Goal: Task Accomplishment & Management: Manage account settings

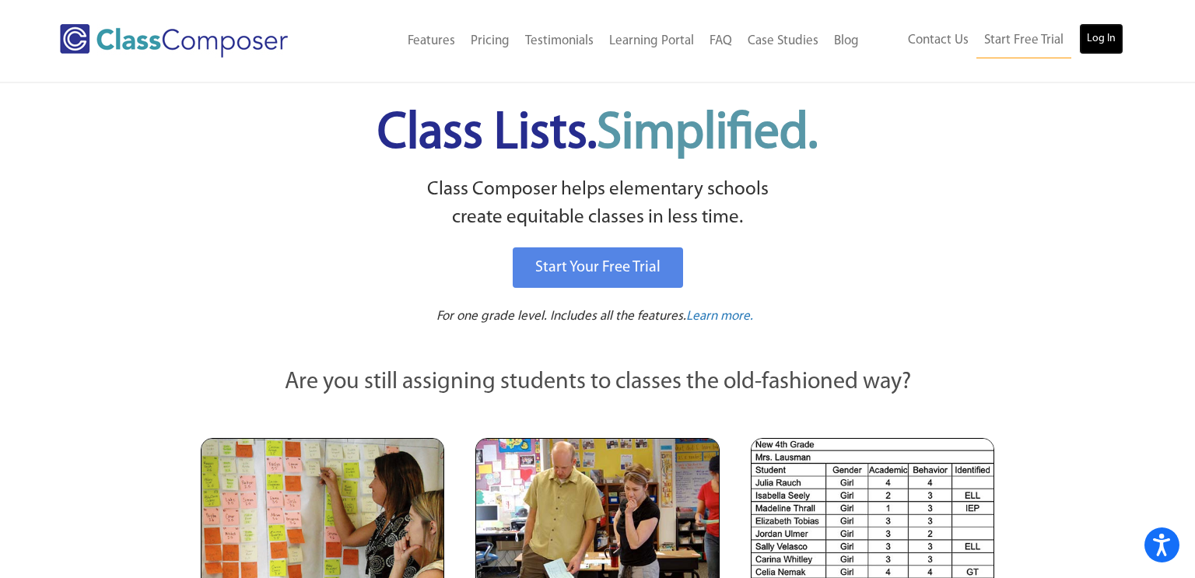
click at [1107, 35] on link "Log In" at bounding box center [1101, 38] width 44 height 31
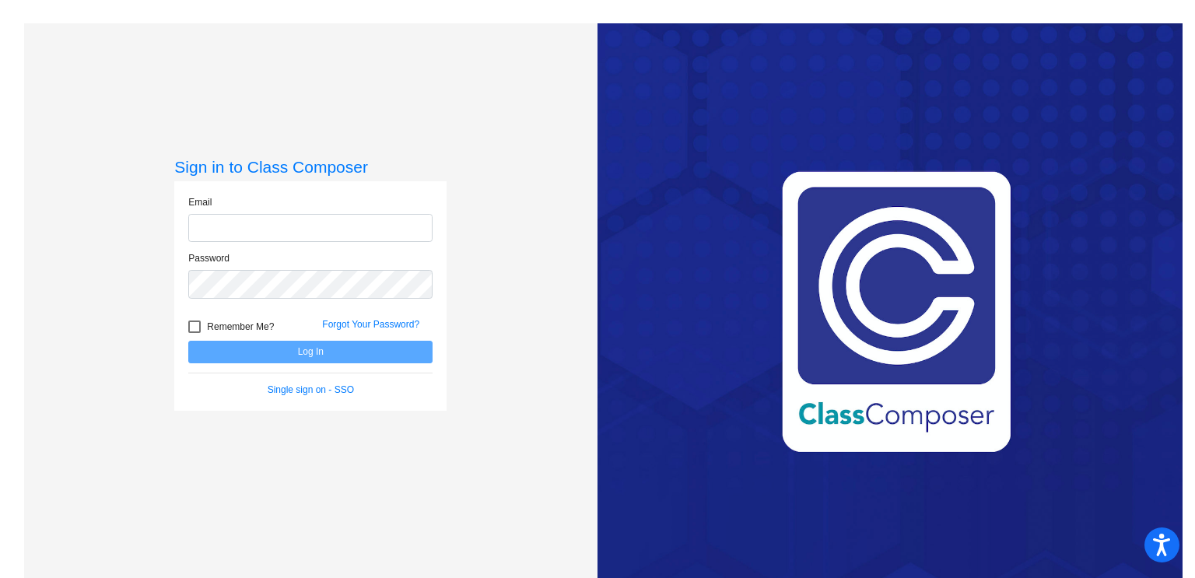
type input "[EMAIL_ADDRESS][DOMAIN_NAME]"
click at [303, 355] on button "Log In" at bounding box center [310, 352] width 244 height 23
